Goal: Information Seeking & Learning: Learn about a topic

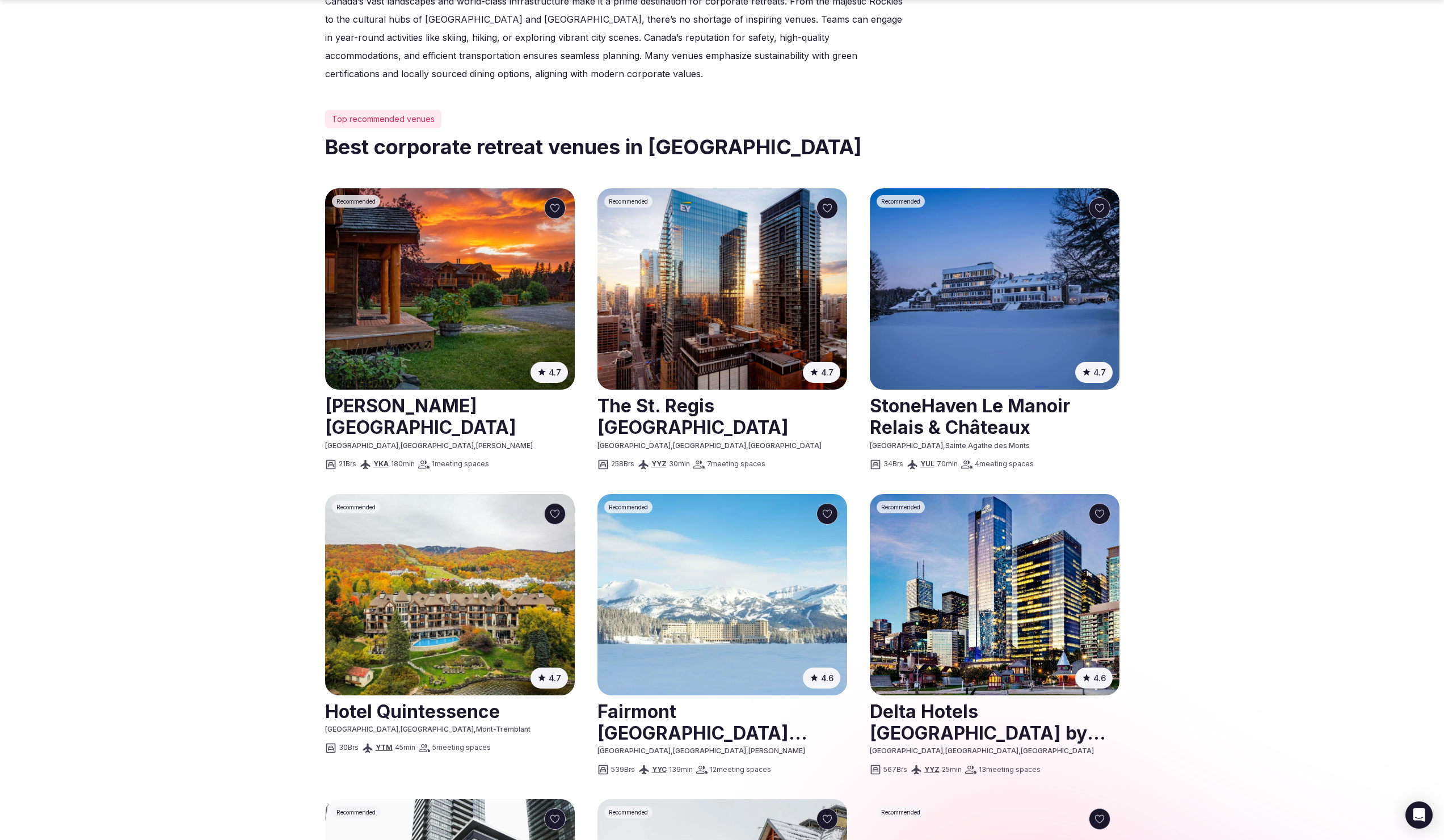
scroll to position [446, 0]
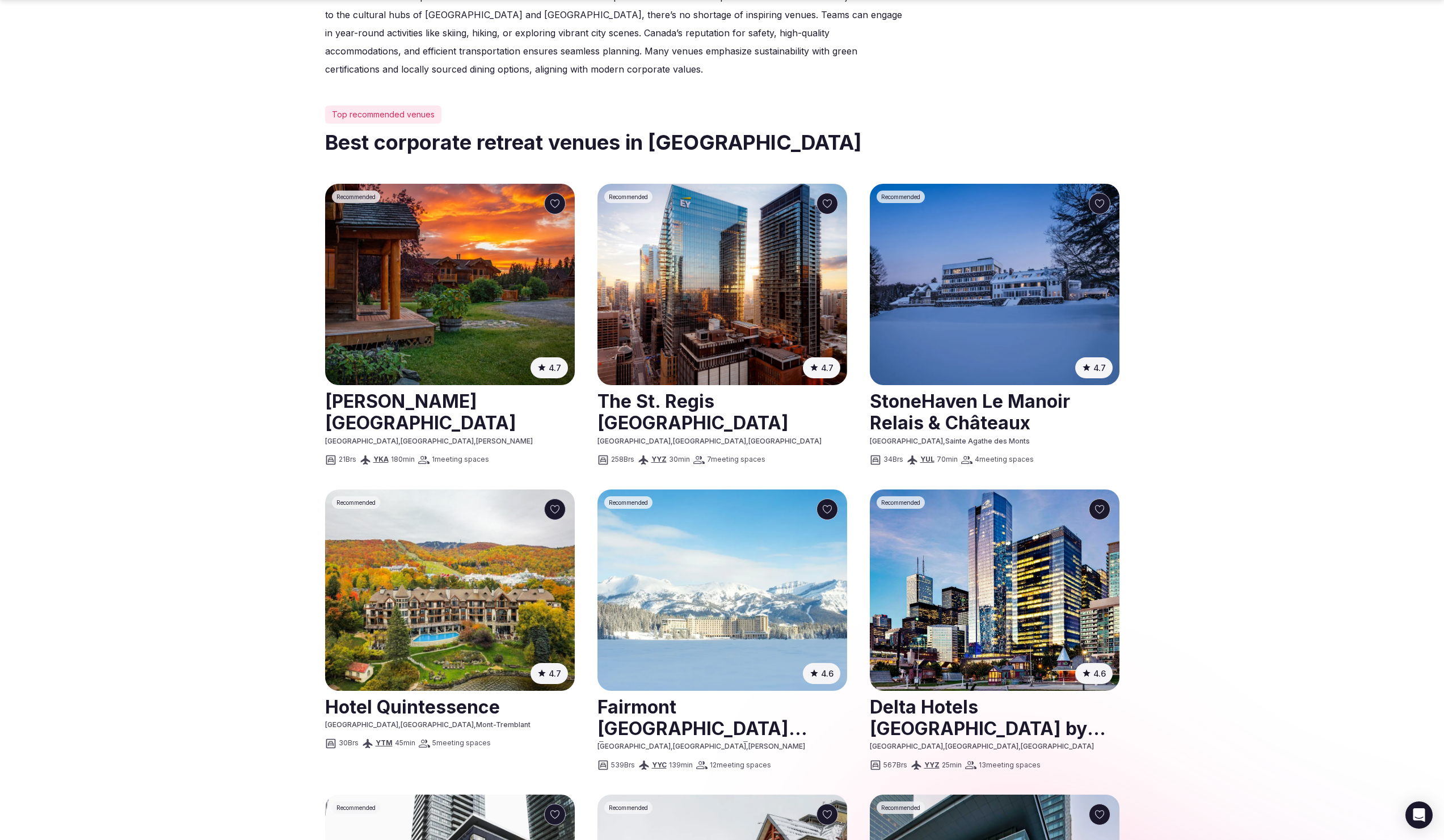
click at [252, 328] on section "Popular destinations Discover the best retreat venues in Canada Find your perfe…" at bounding box center [722, 629] width 1444 height 2083
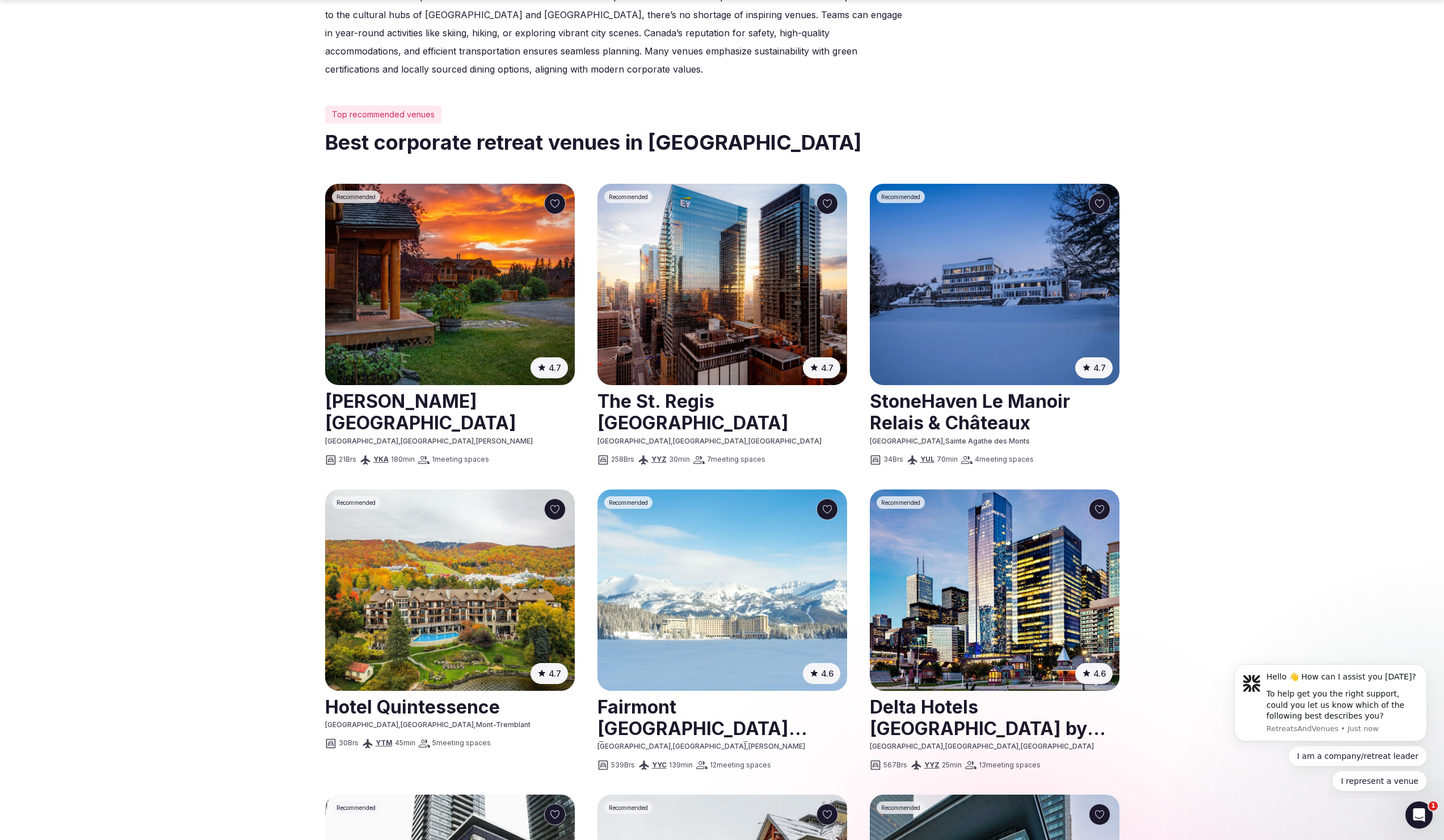
scroll to position [0, 0]
click at [450, 231] on img at bounding box center [450, 284] width 250 height 201
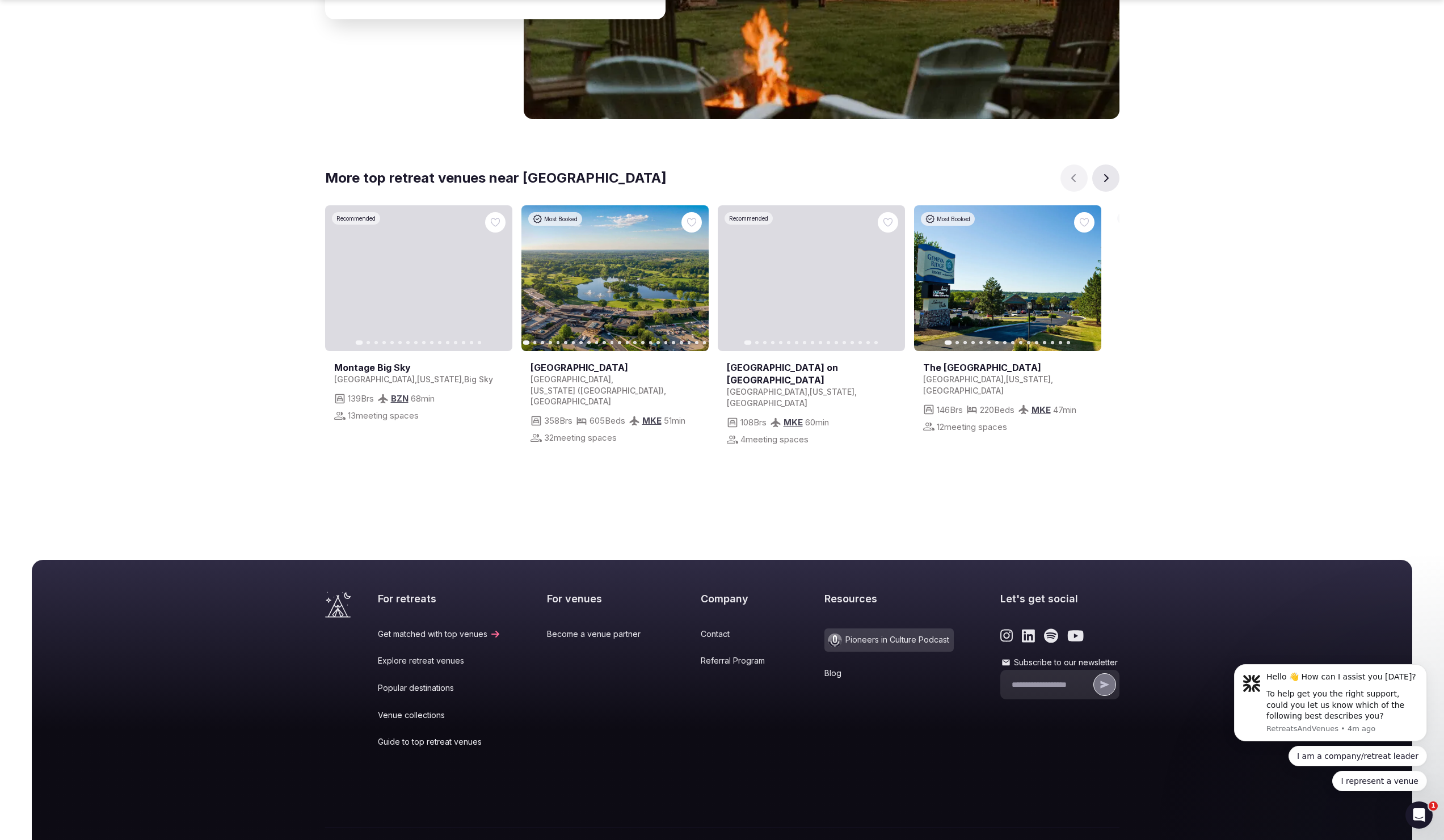
scroll to position [2864, 0]
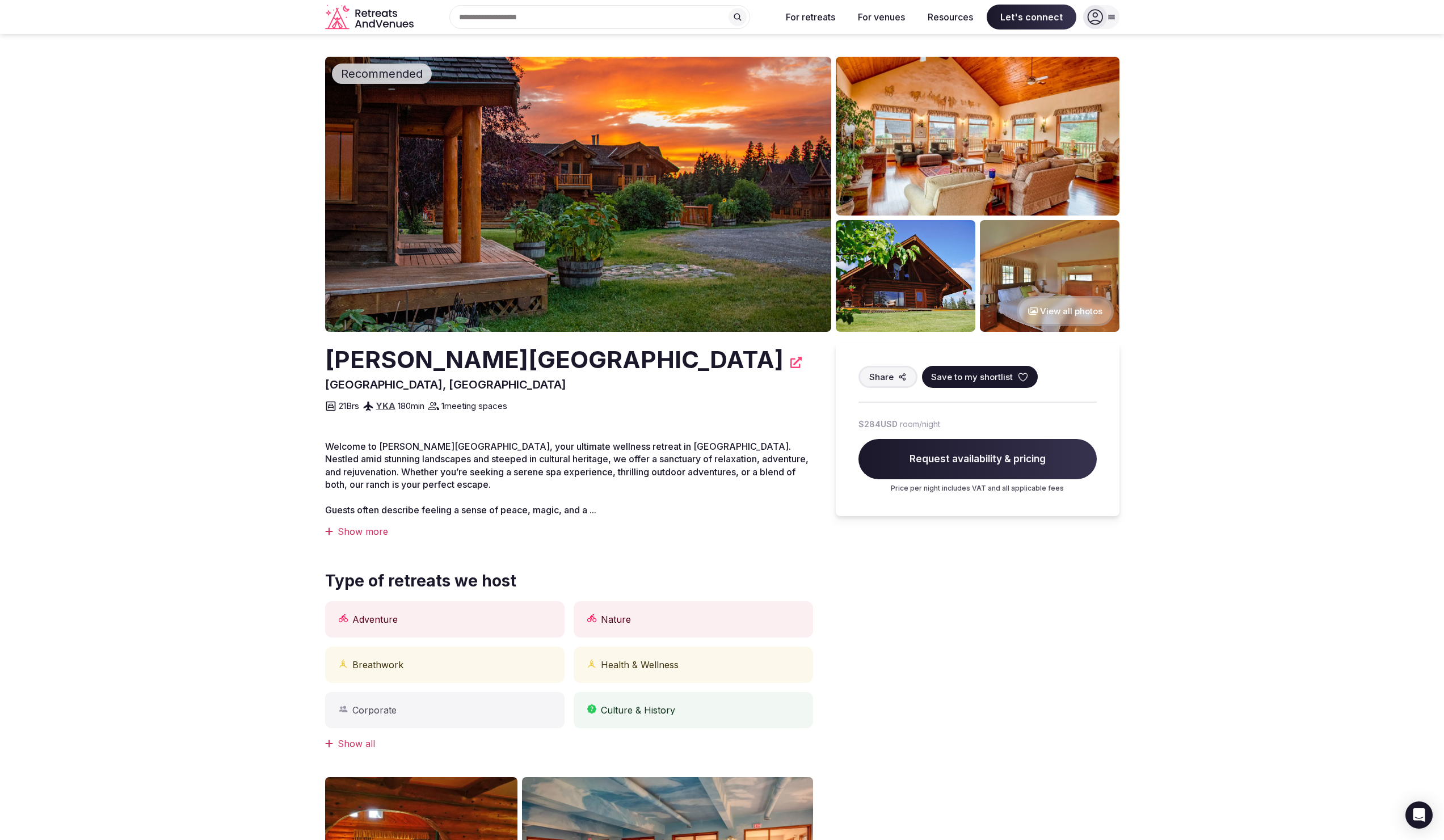
click at [893, 285] on img at bounding box center [905, 276] width 140 height 112
click at [918, 137] on img at bounding box center [978, 136] width 284 height 159
drag, startPoint x: 490, startPoint y: 467, endPoint x: 543, endPoint y: 485, distance: 56.0
click at [542, 485] on p "Welcome to [PERSON_NAME][GEOGRAPHIC_DATA], your ultimate wellness retreat in [G…" at bounding box center [569, 478] width 488 height 76
click at [543, 485] on p "Welcome to [PERSON_NAME][GEOGRAPHIC_DATA], your ultimate wellness retreat in [G…" at bounding box center [569, 478] width 488 height 76
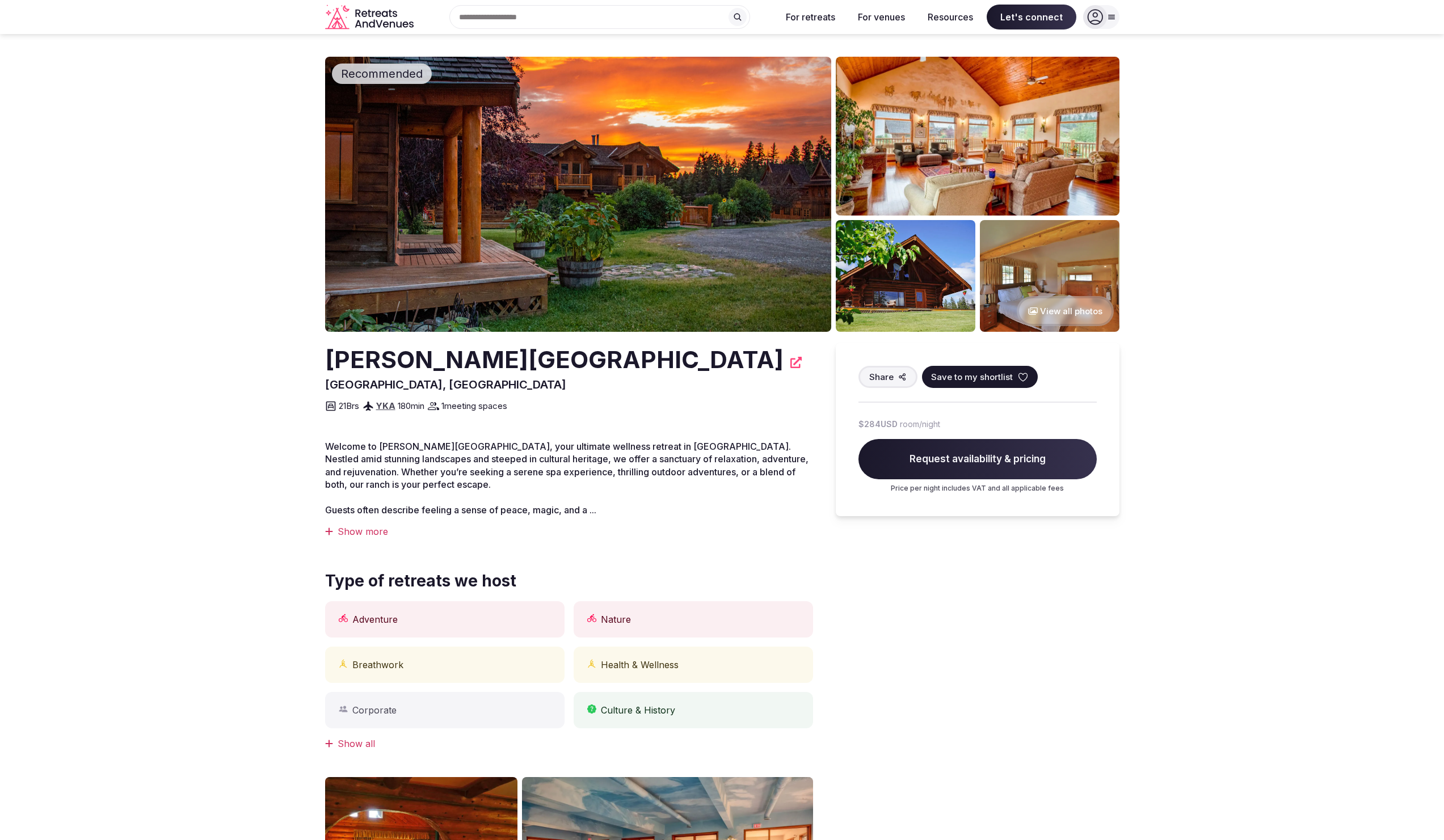
click at [380, 536] on div "Show more" at bounding box center [569, 531] width 488 height 13
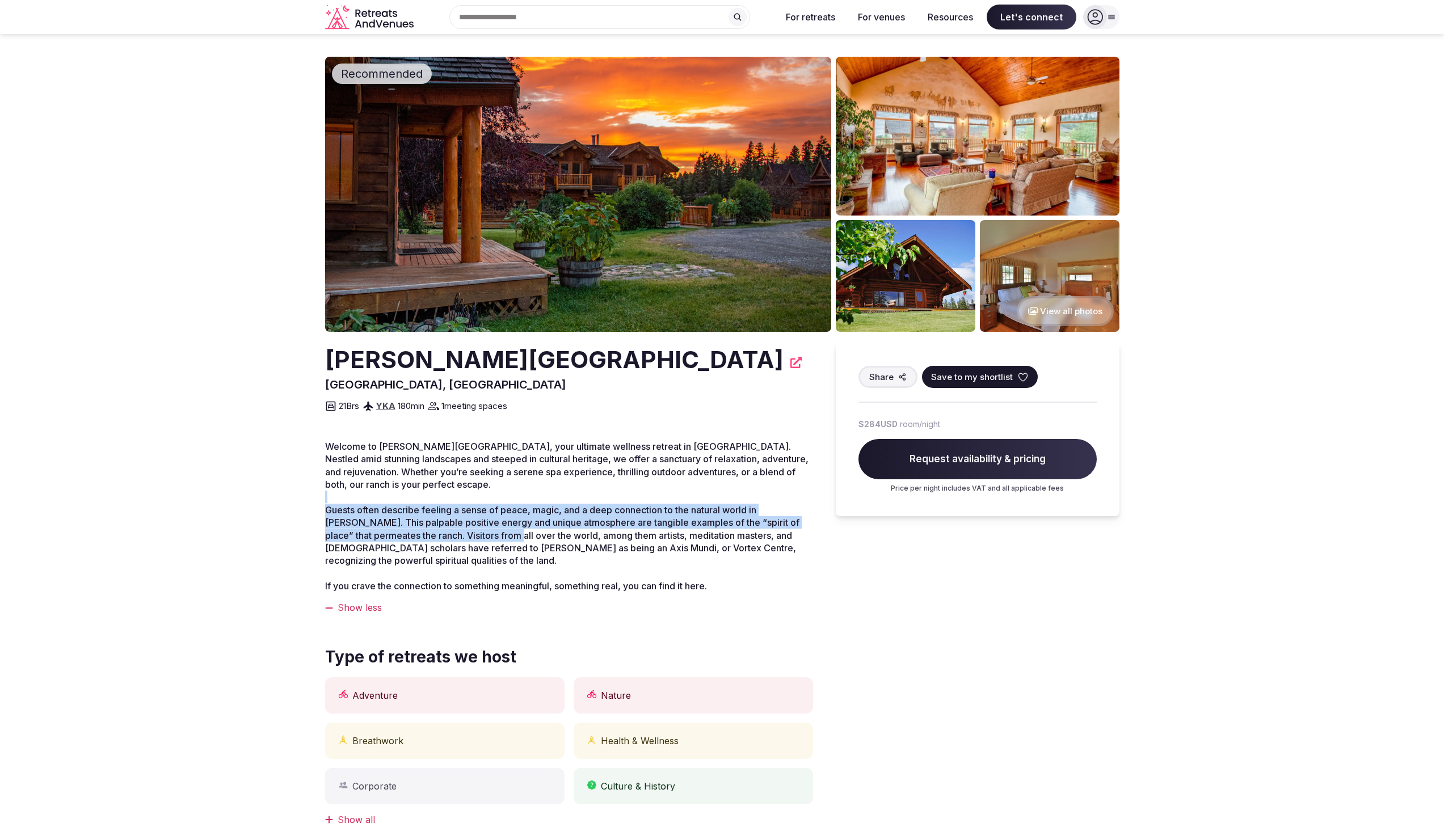
drag, startPoint x: 392, startPoint y: 498, endPoint x: 492, endPoint y: 536, distance: 107.0
click at [492, 536] on p "Welcome to [PERSON_NAME][GEOGRAPHIC_DATA], your ultimate wellness retreat in [G…" at bounding box center [569, 516] width 488 height 152
click at [492, 536] on span "Guests often describe feeling a sense of peace, magic, and a deep connection to…" at bounding box center [562, 535] width 474 height 62
drag, startPoint x: 492, startPoint y: 536, endPoint x: 421, endPoint y: 518, distance: 73.2
click at [422, 518] on span "Guests often describe feeling a sense of peace, magic, and a deep connection to…" at bounding box center [562, 535] width 474 height 62
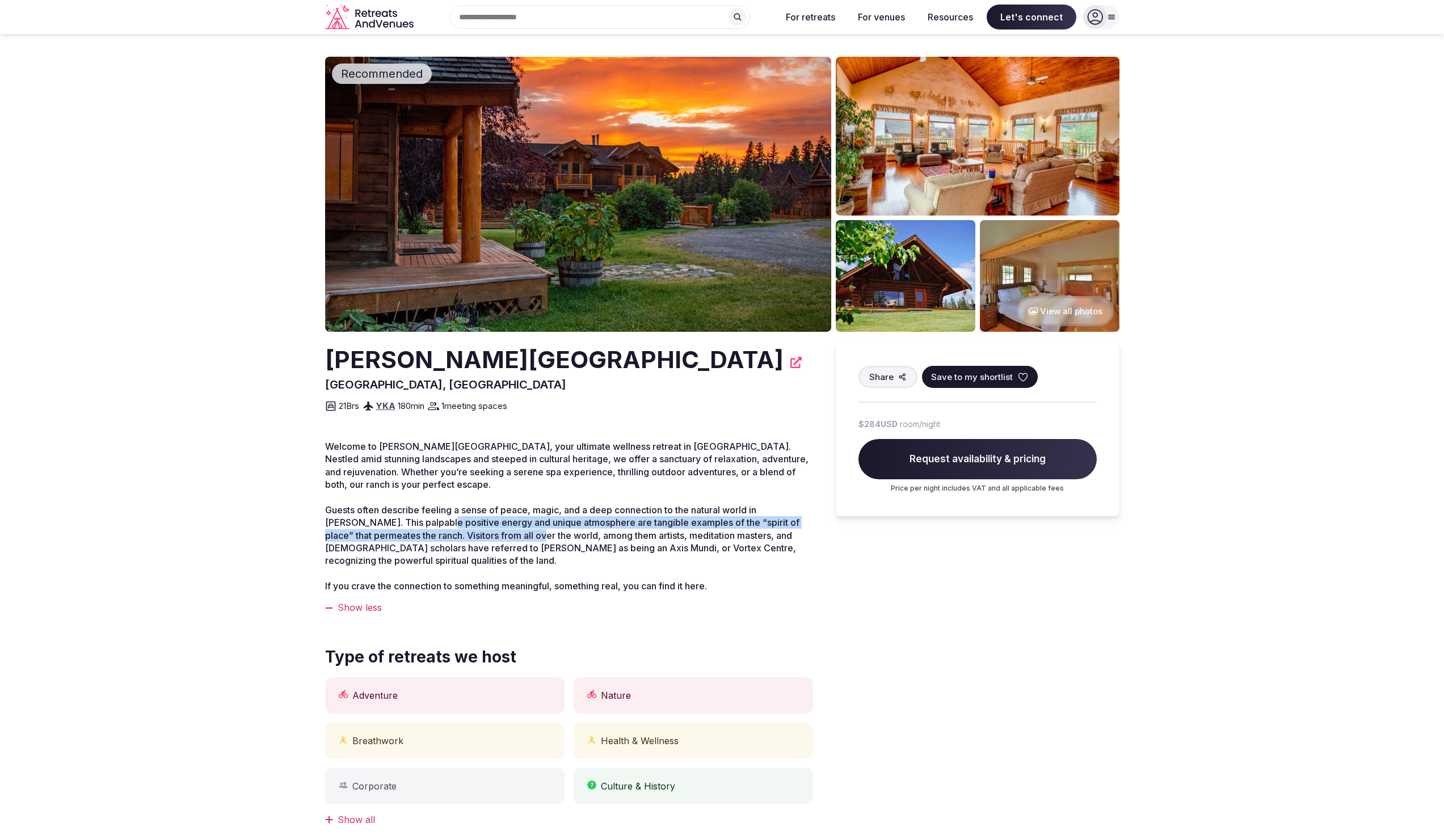
click at [418, 518] on span "Guests often describe feeling a sense of peace, magic, and a deep connection to…" at bounding box center [562, 535] width 474 height 62
drag, startPoint x: 418, startPoint y: 518, endPoint x: 490, endPoint y: 567, distance: 87.1
click at [490, 567] on p "Welcome to [PERSON_NAME][GEOGRAPHIC_DATA], your ultimate wellness retreat in [G…" at bounding box center [569, 516] width 488 height 152
drag, startPoint x: 434, startPoint y: 581, endPoint x: 505, endPoint y: 590, distance: 71.6
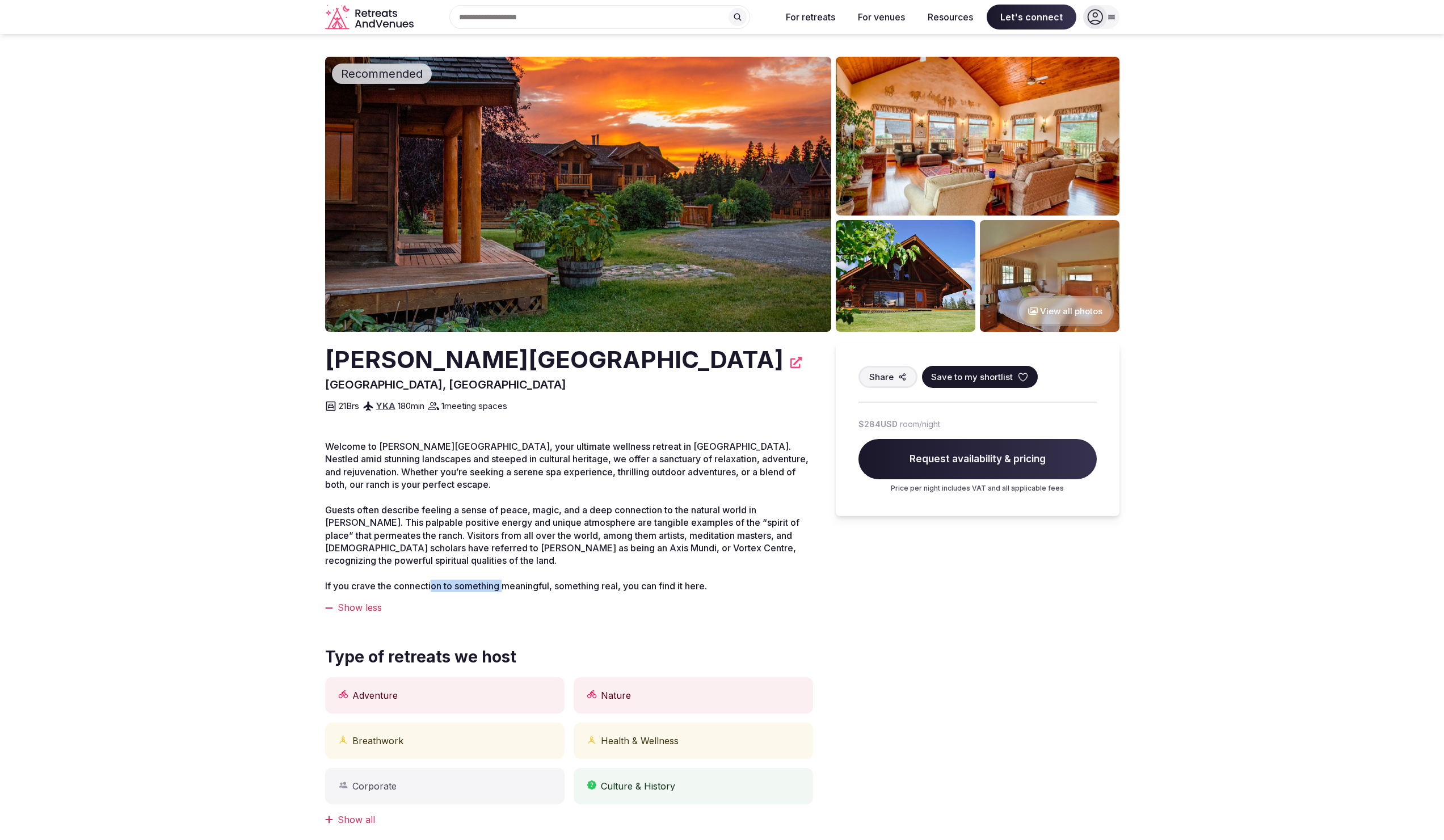
click at [505, 590] on span "If you crave the connection to something meaningful, something real, you can fi…" at bounding box center [516, 585] width 382 height 11
click at [340, 361] on h2 "[PERSON_NAME][GEOGRAPHIC_DATA]" at bounding box center [554, 360] width 458 height 33
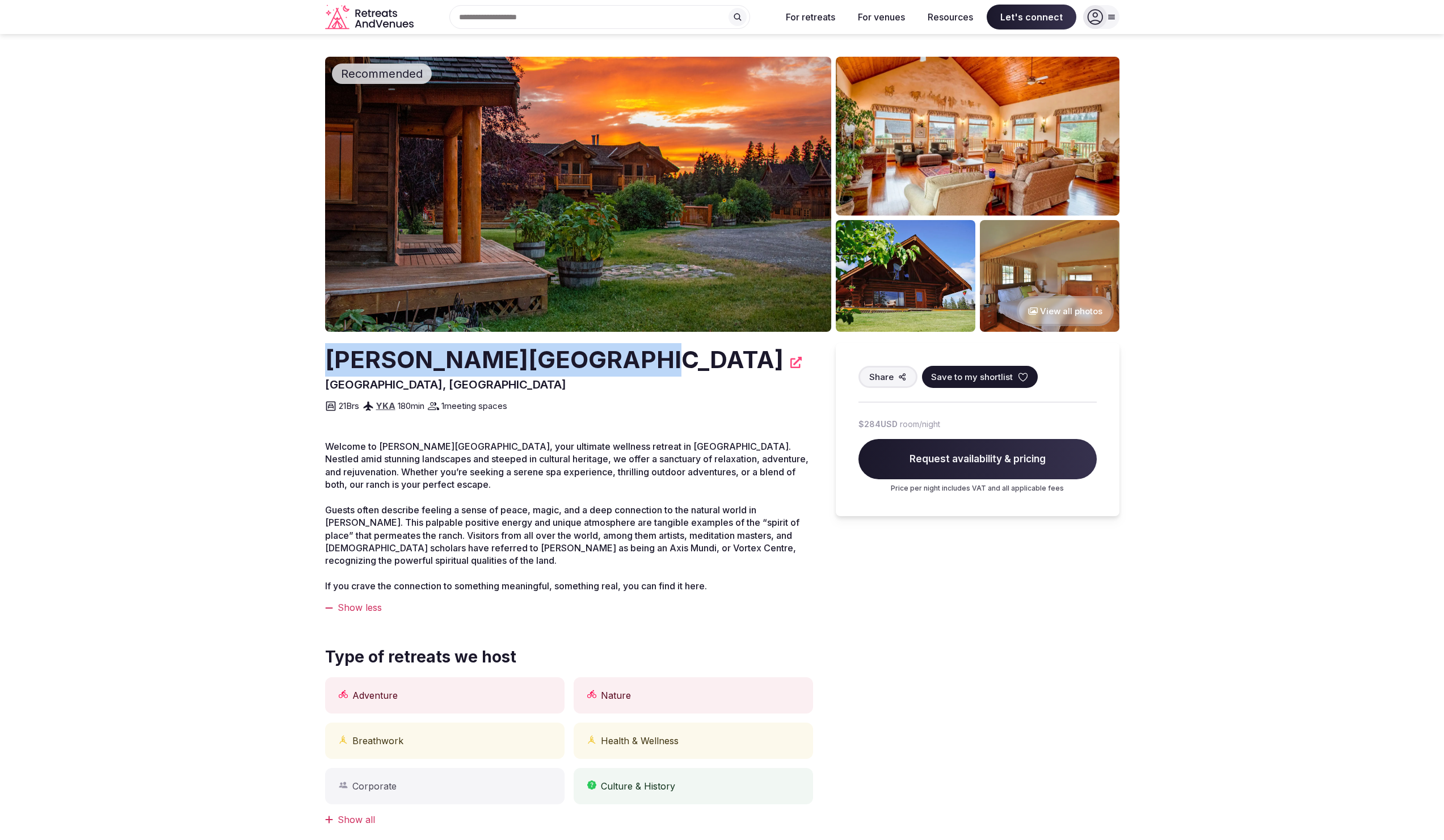
drag, startPoint x: 340, startPoint y: 361, endPoint x: 571, endPoint y: 358, distance: 231.0
click at [571, 358] on h2 "[PERSON_NAME][GEOGRAPHIC_DATA]" at bounding box center [554, 360] width 458 height 33
click at [612, 352] on div "[PERSON_NAME][GEOGRAPHIC_DATA]" at bounding box center [569, 360] width 488 height 33
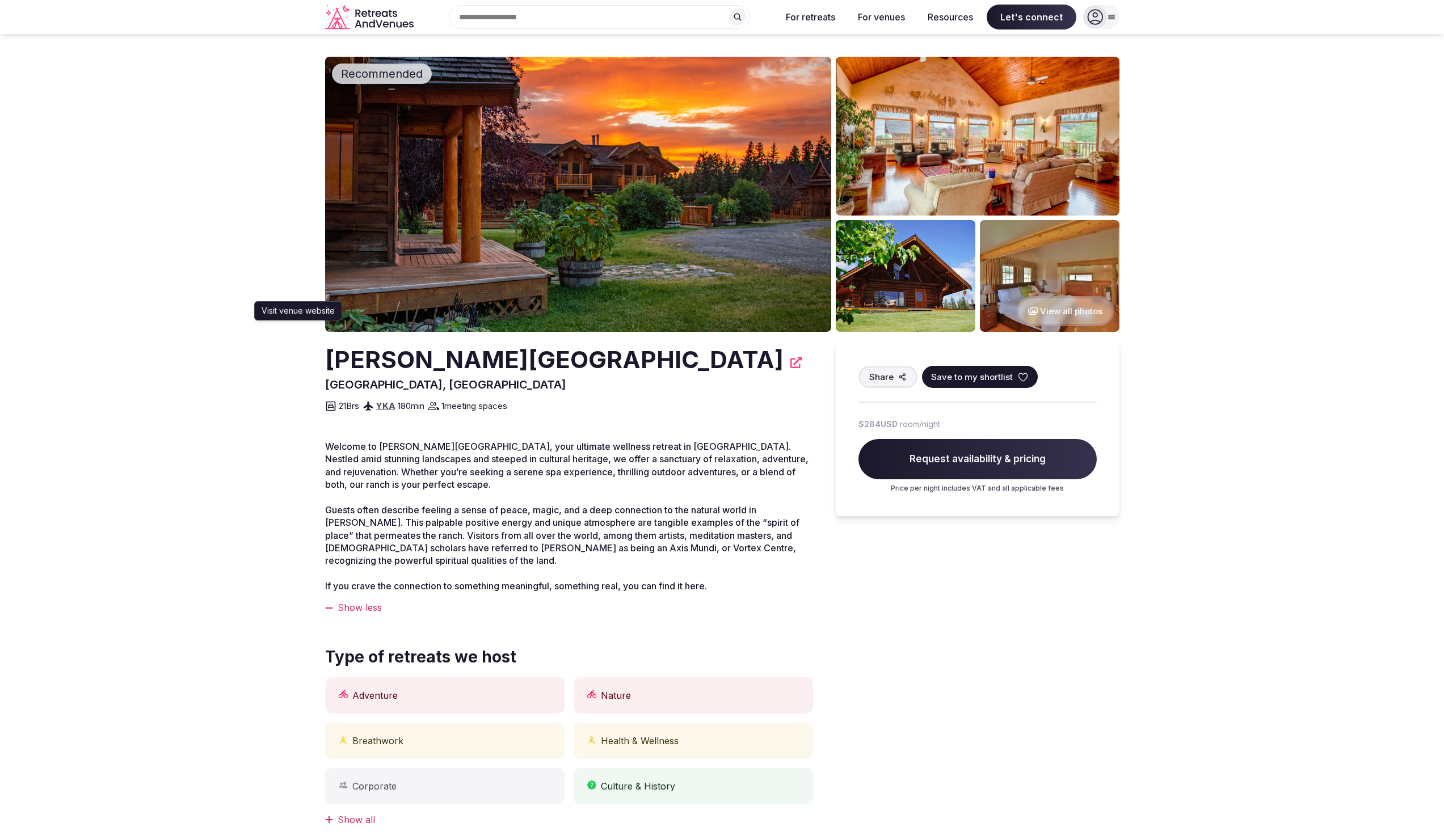
click at [790, 360] on icon at bounding box center [796, 362] width 11 height 11
